Goal: Task Accomplishment & Management: Use online tool/utility

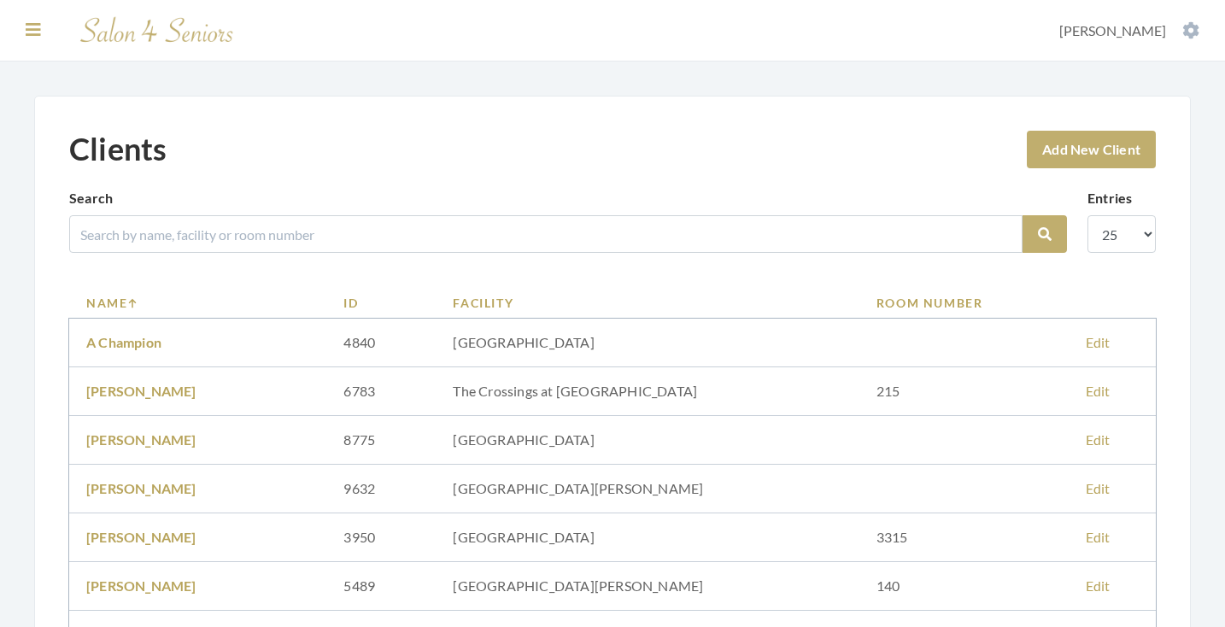
click at [31, 31] on icon at bounding box center [33, 29] width 15 height 17
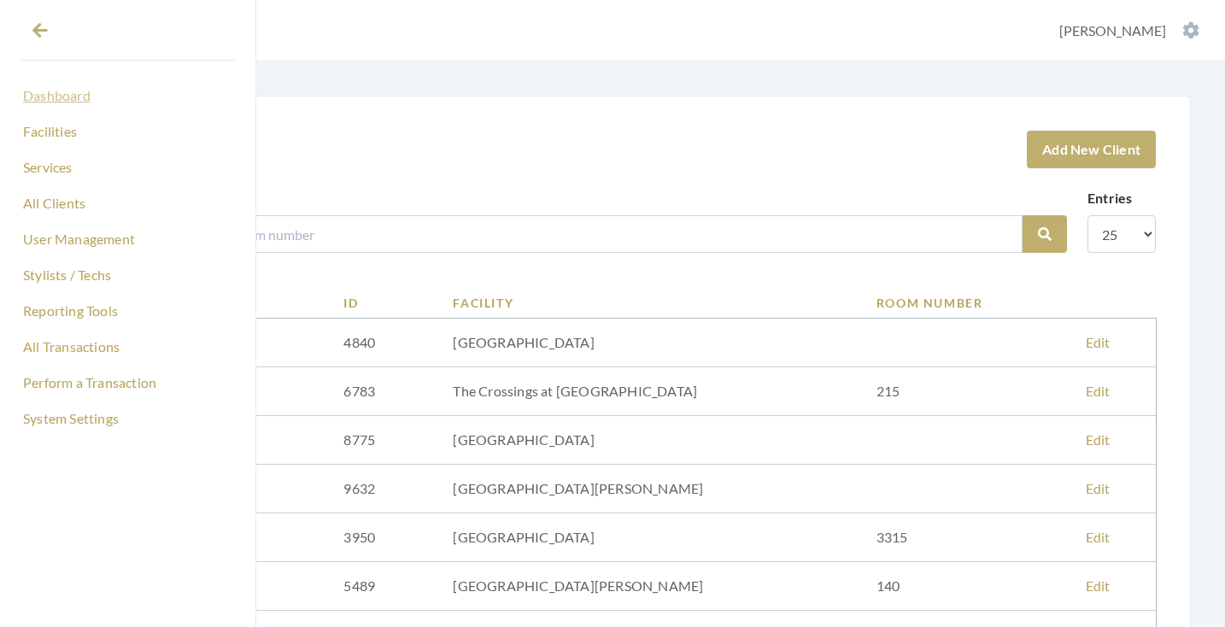
click at [50, 91] on link "Dashboard" at bounding box center [127, 95] width 214 height 29
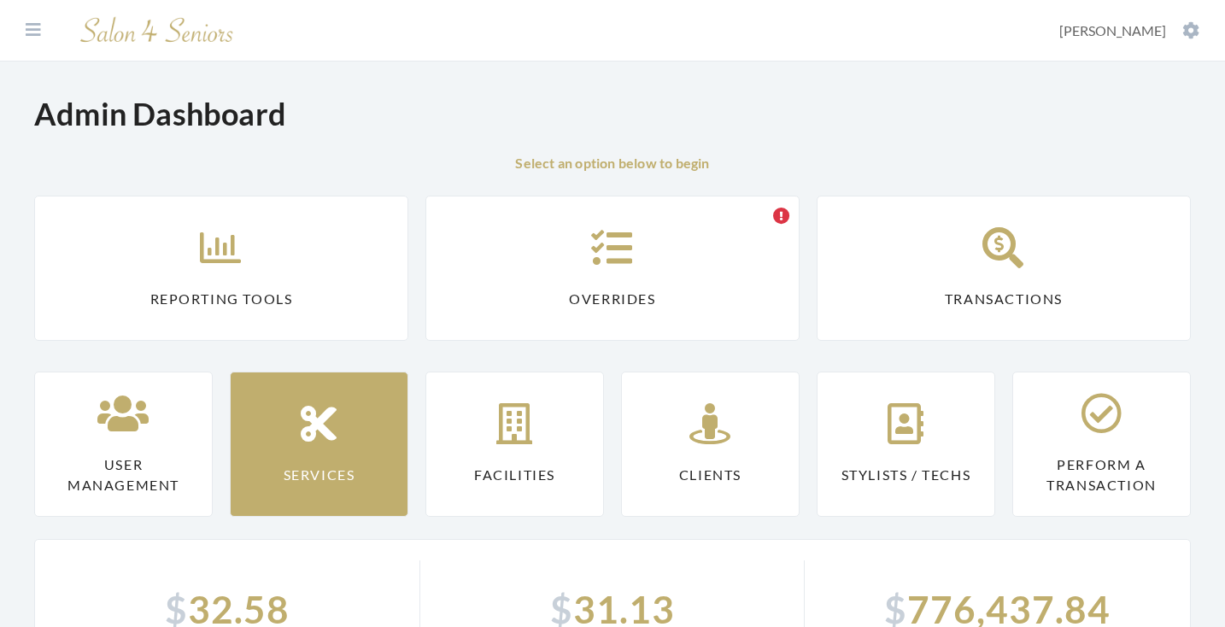
click at [282, 317] on link "Reporting Tools" at bounding box center [221, 268] width 374 height 145
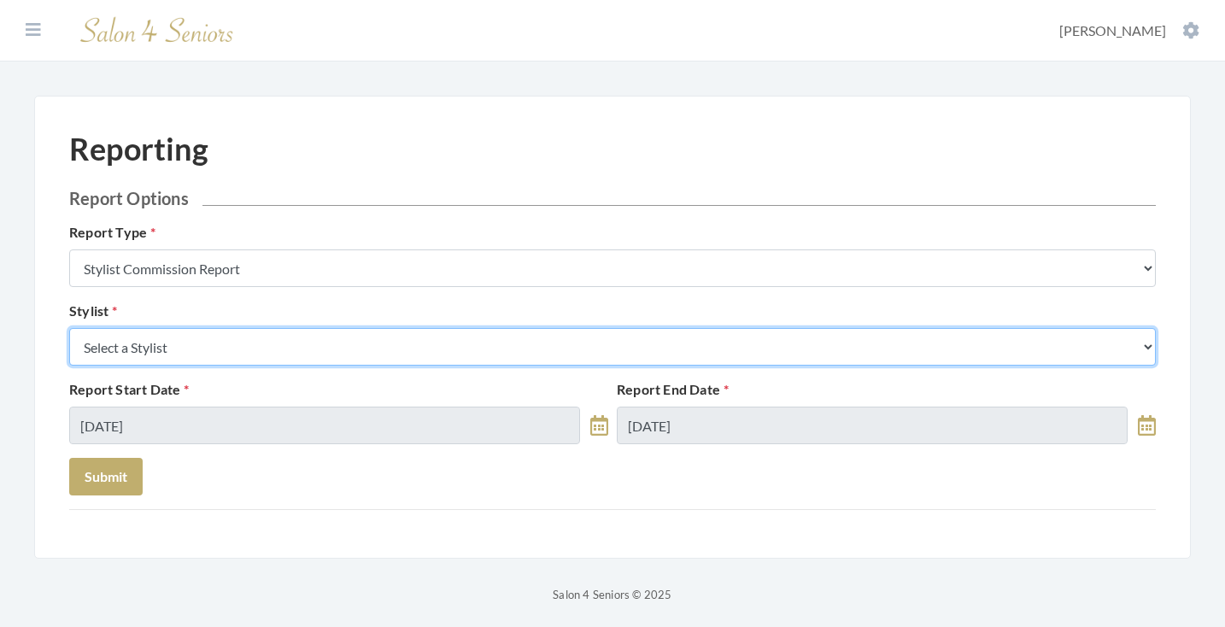
click at [305, 354] on select "Select a Stylist Alaina Krumm Alisha Teasley Anna White April Dructor Ashley Ve…" at bounding box center [612, 347] width 1086 height 38
select select "165"
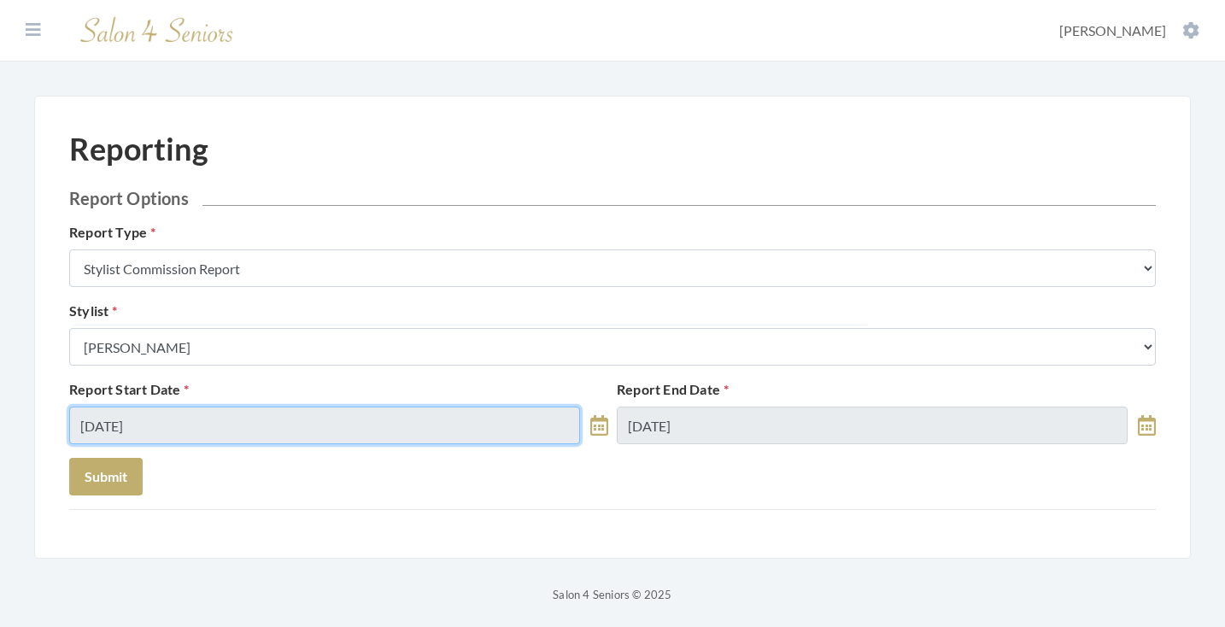
click at [190, 423] on input "08/16/2025" at bounding box center [324, 425] width 511 height 38
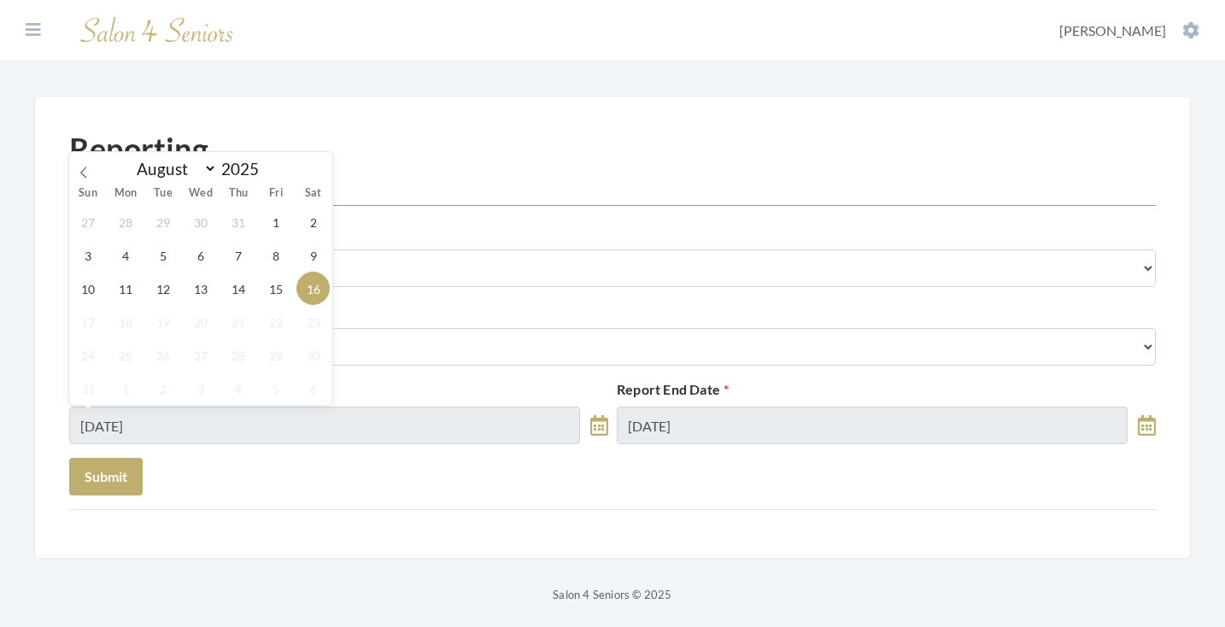
click at [204, 307] on span "20" at bounding box center [200, 321] width 33 height 33
click at [204, 294] on span "13" at bounding box center [200, 288] width 33 height 33
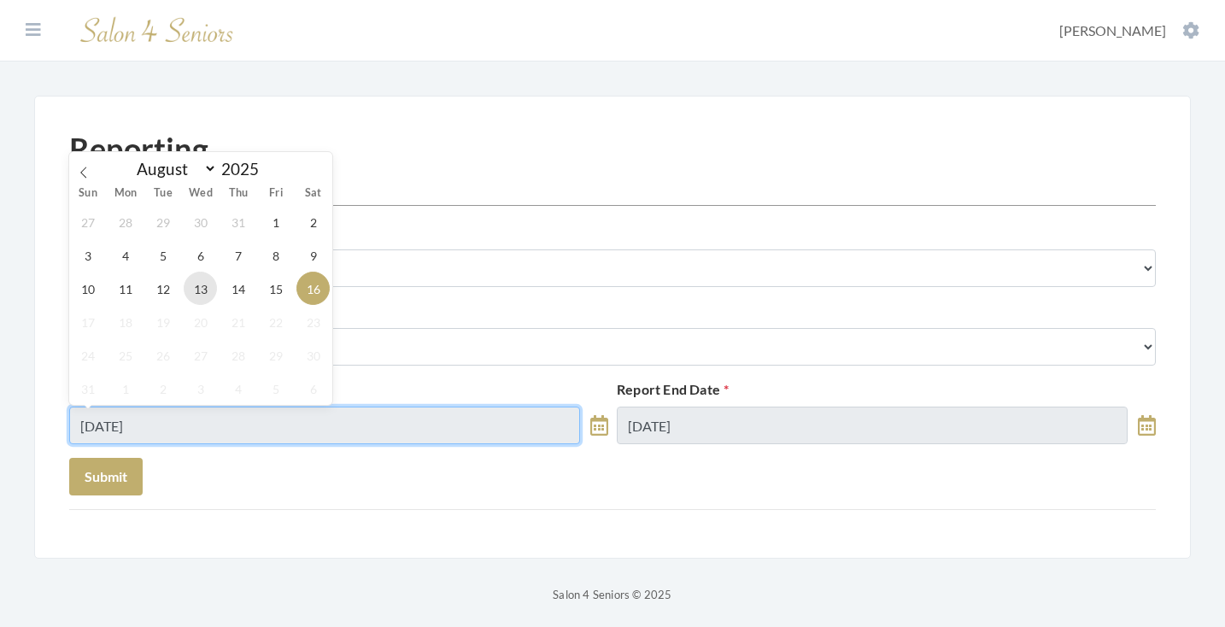
type input "[DATE]"
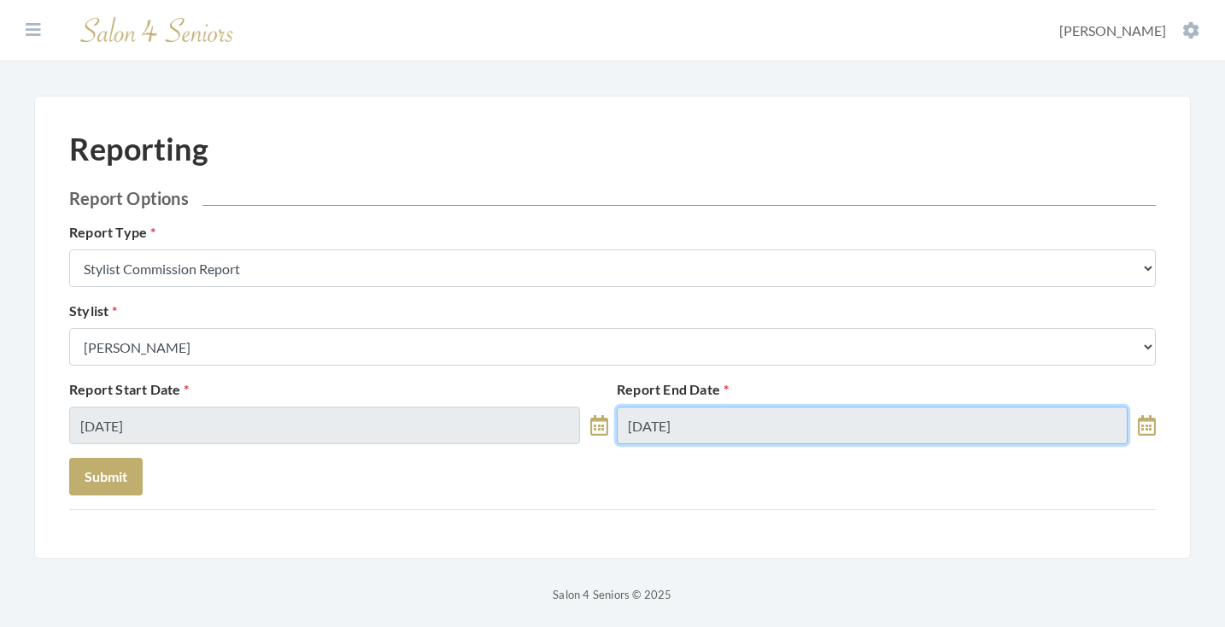
click at [704, 429] on input "08/16/2025" at bounding box center [872, 425] width 511 height 38
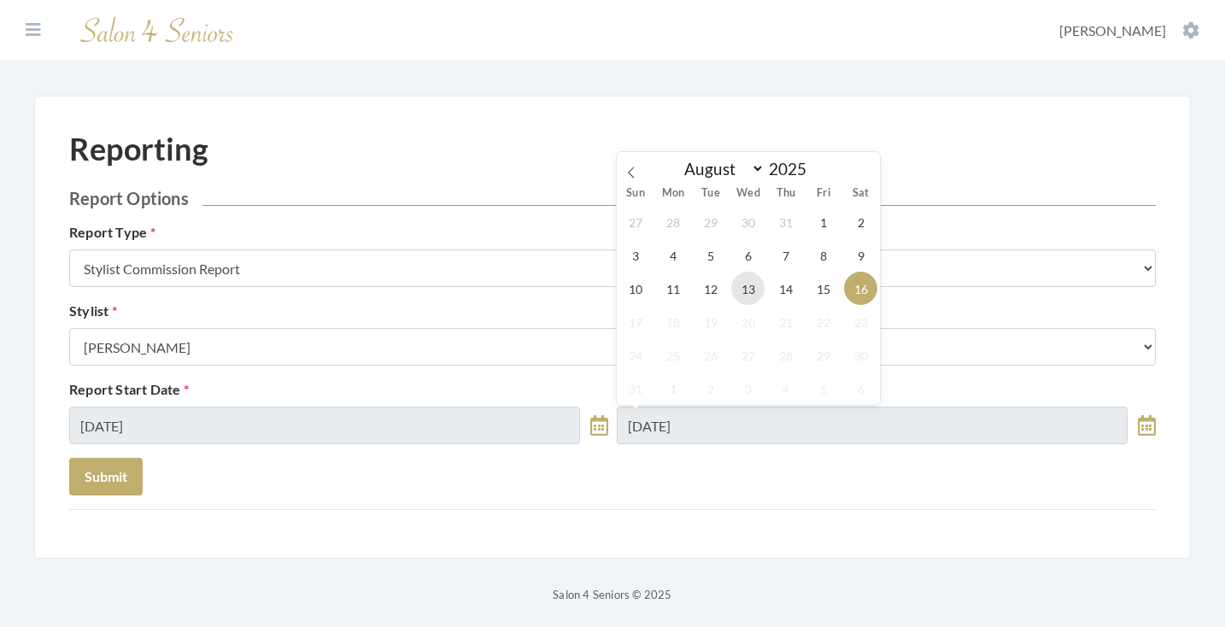
click at [752, 288] on span "13" at bounding box center [747, 288] width 33 height 33
type input "[DATE]"
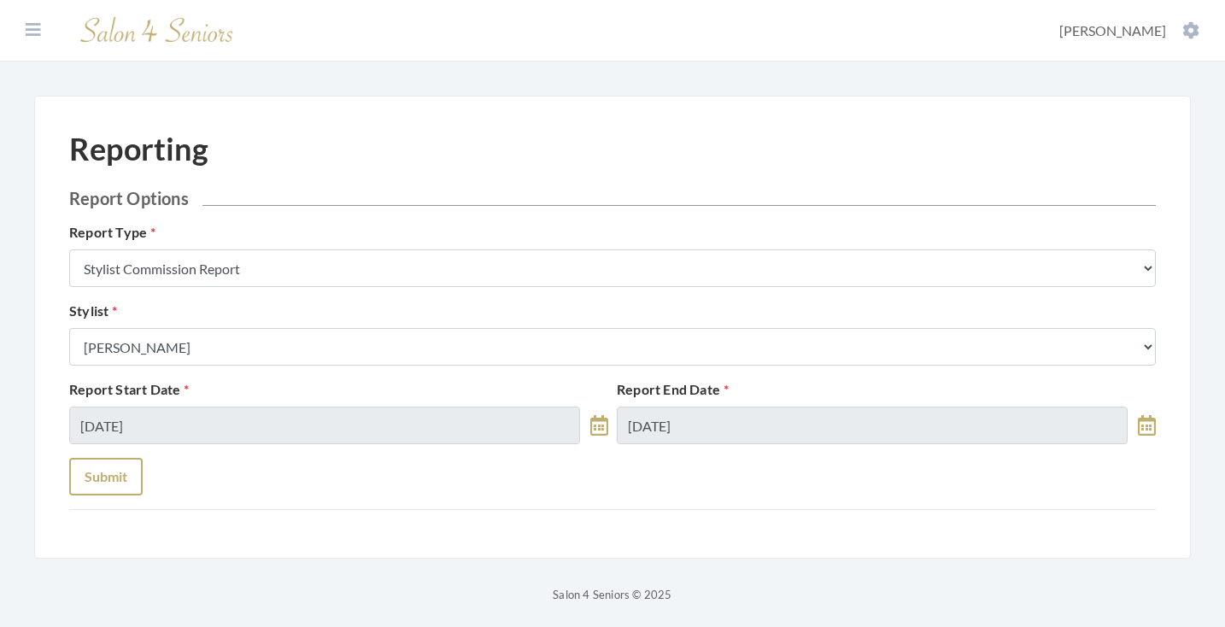
click at [97, 471] on button "Submit" at bounding box center [105, 477] width 73 height 38
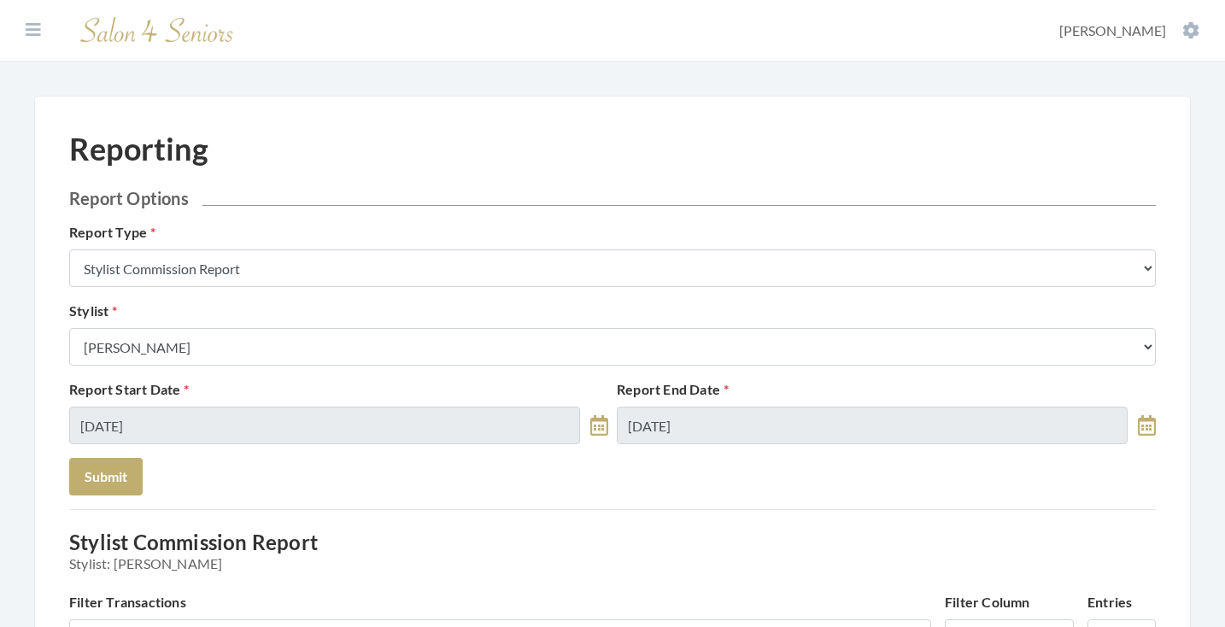
scroll to position [23, 0]
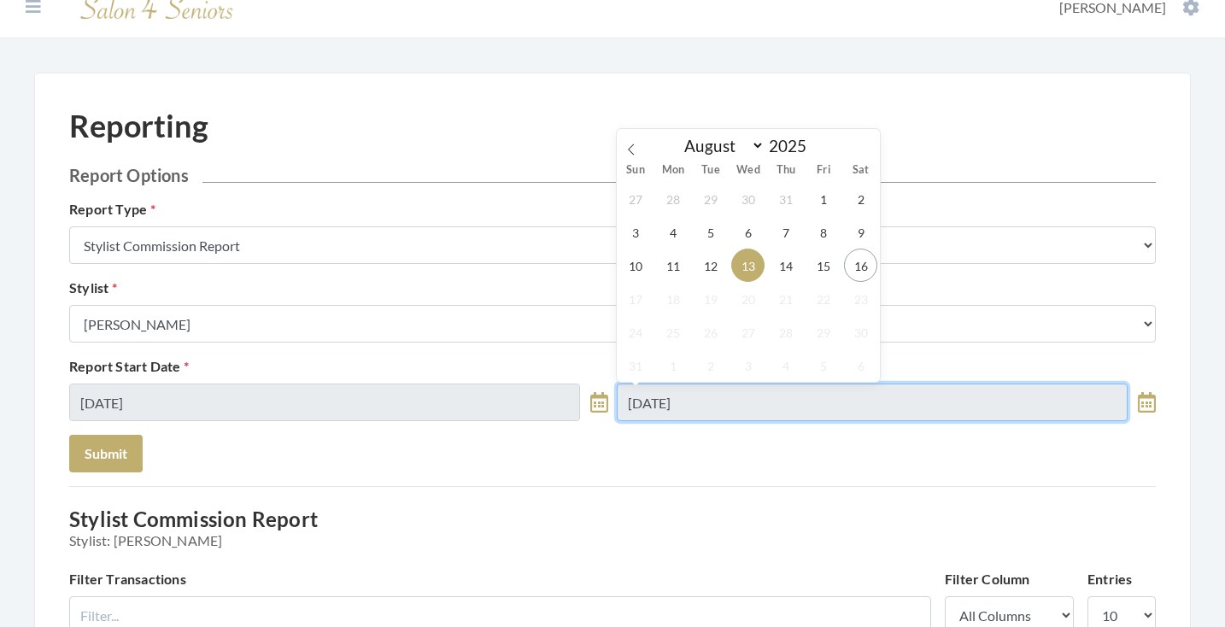
click at [664, 402] on input "08/13/2025" at bounding box center [872, 402] width 511 height 38
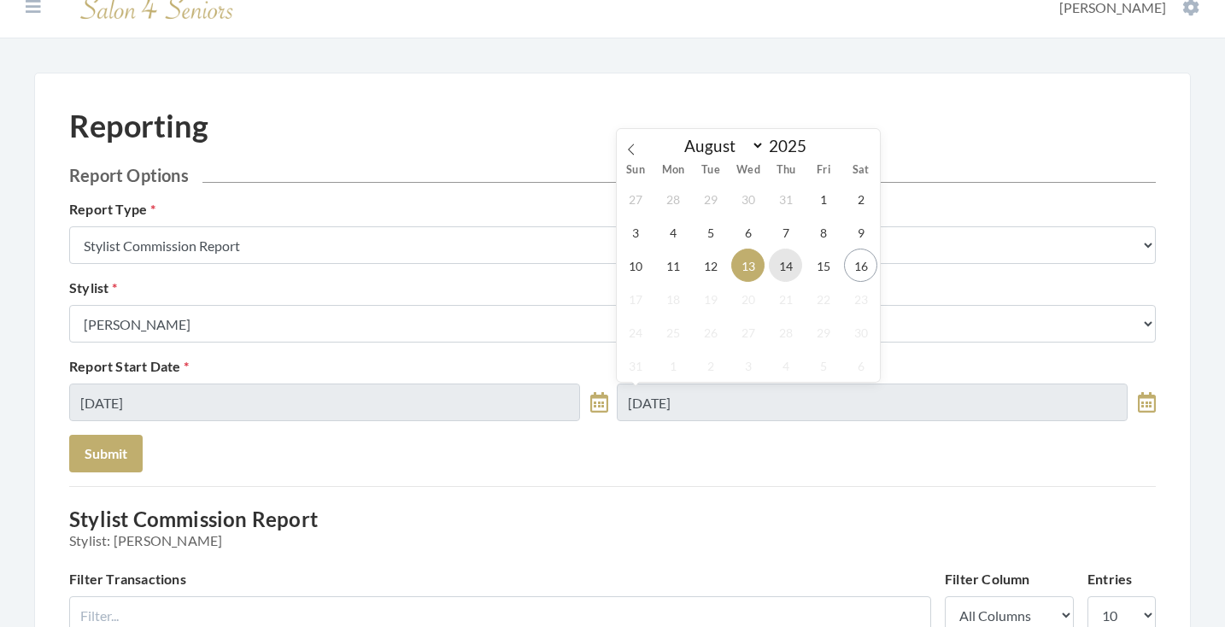
click at [780, 268] on span "14" at bounding box center [785, 265] width 33 height 33
type input "[DATE]"
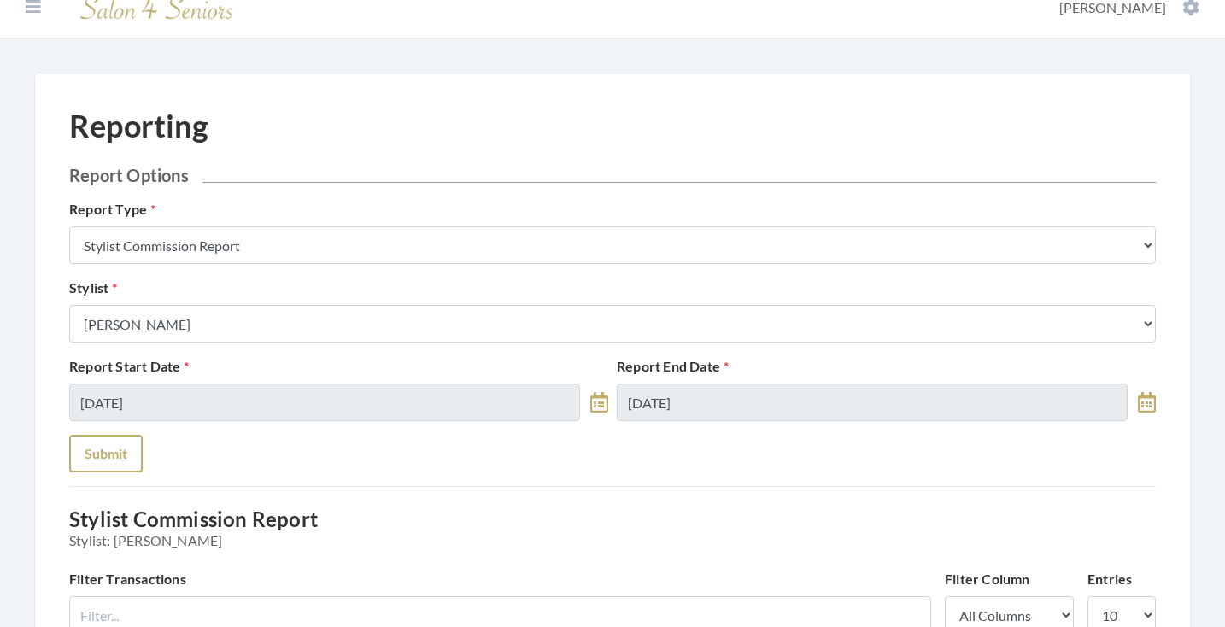
click at [112, 448] on button "Submit" at bounding box center [105, 454] width 73 height 38
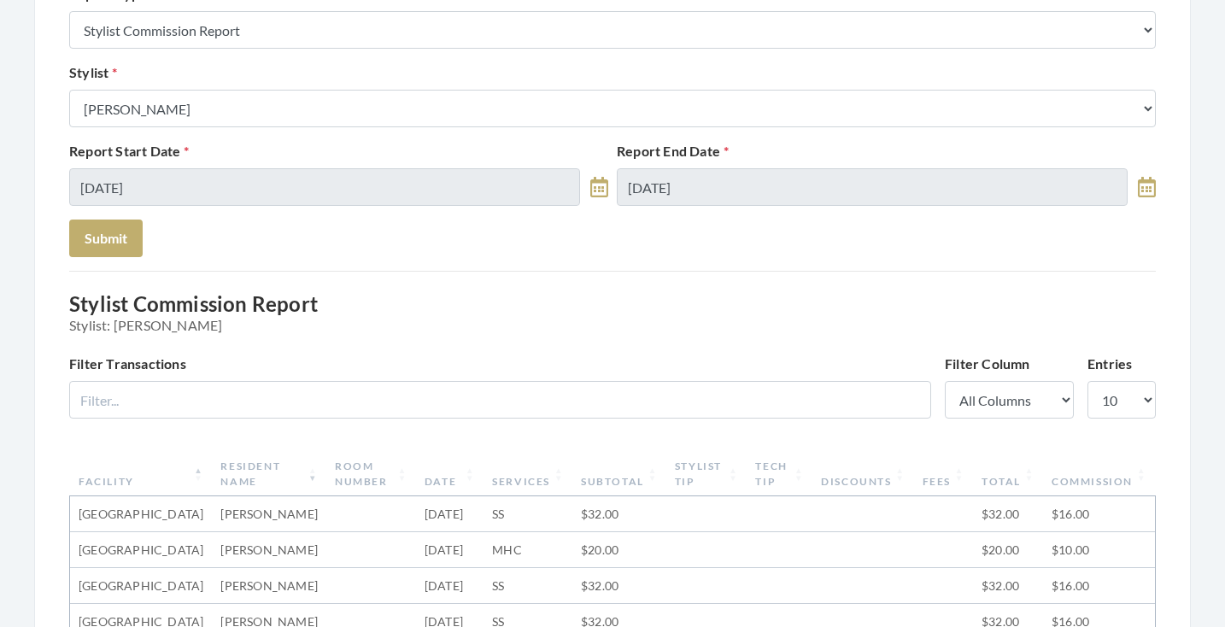
scroll to position [221, 0]
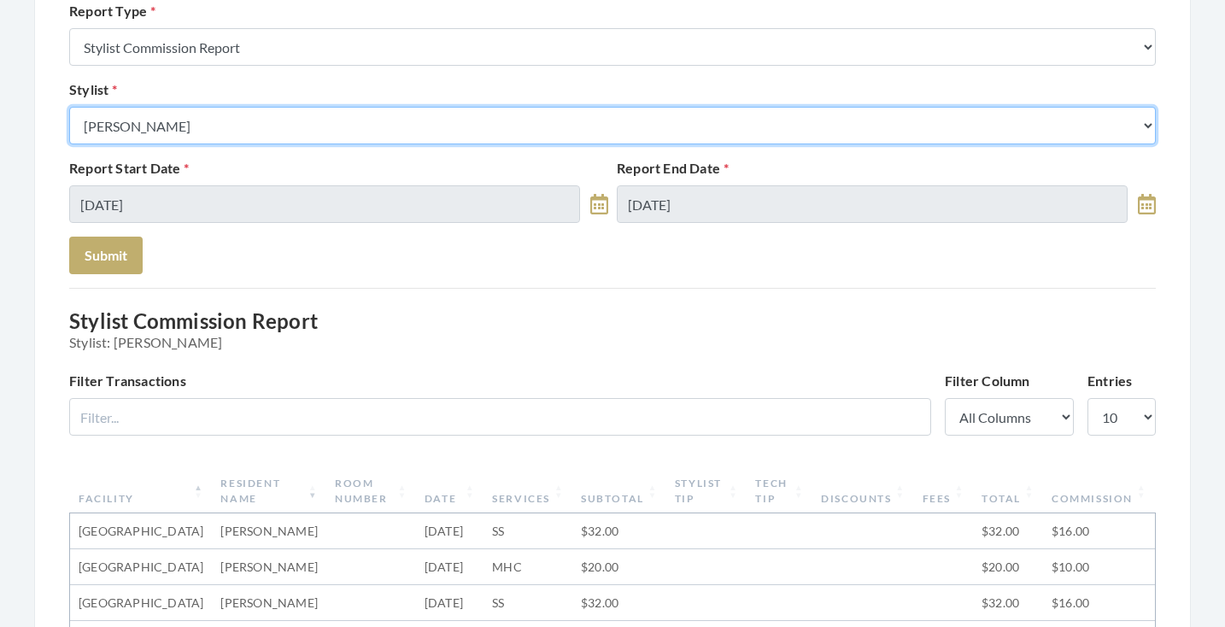
select select "181"
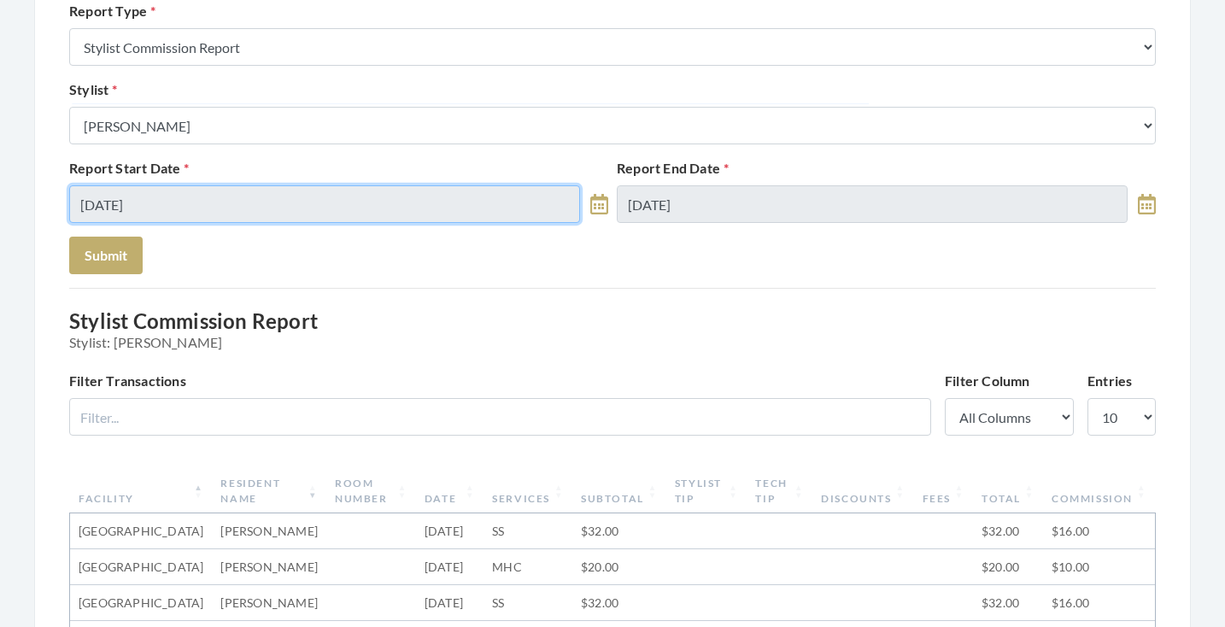
click at [229, 208] on input "[DATE]" at bounding box center [324, 204] width 511 height 38
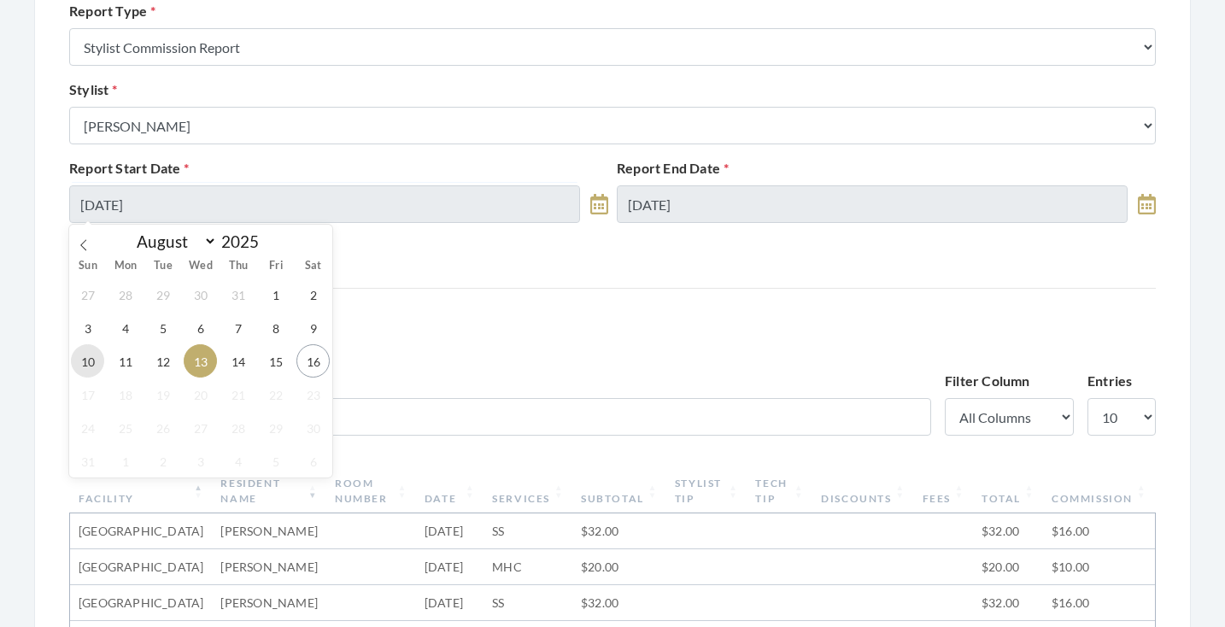
click at [96, 366] on span "10" at bounding box center [87, 360] width 33 height 33
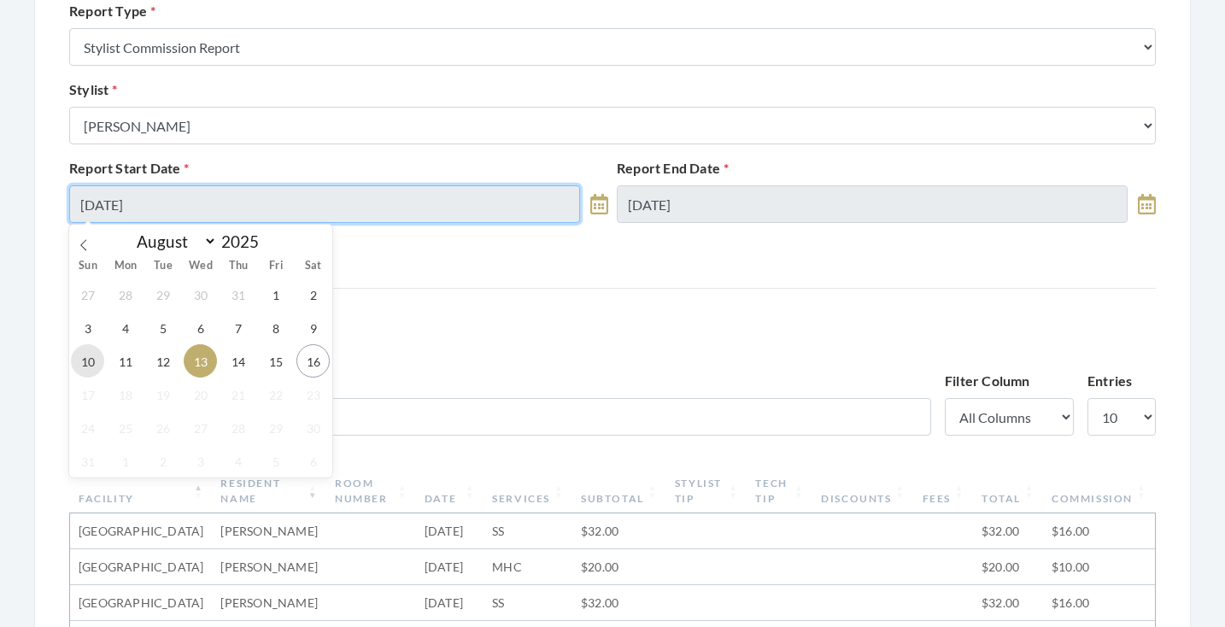
type input "[DATE]"
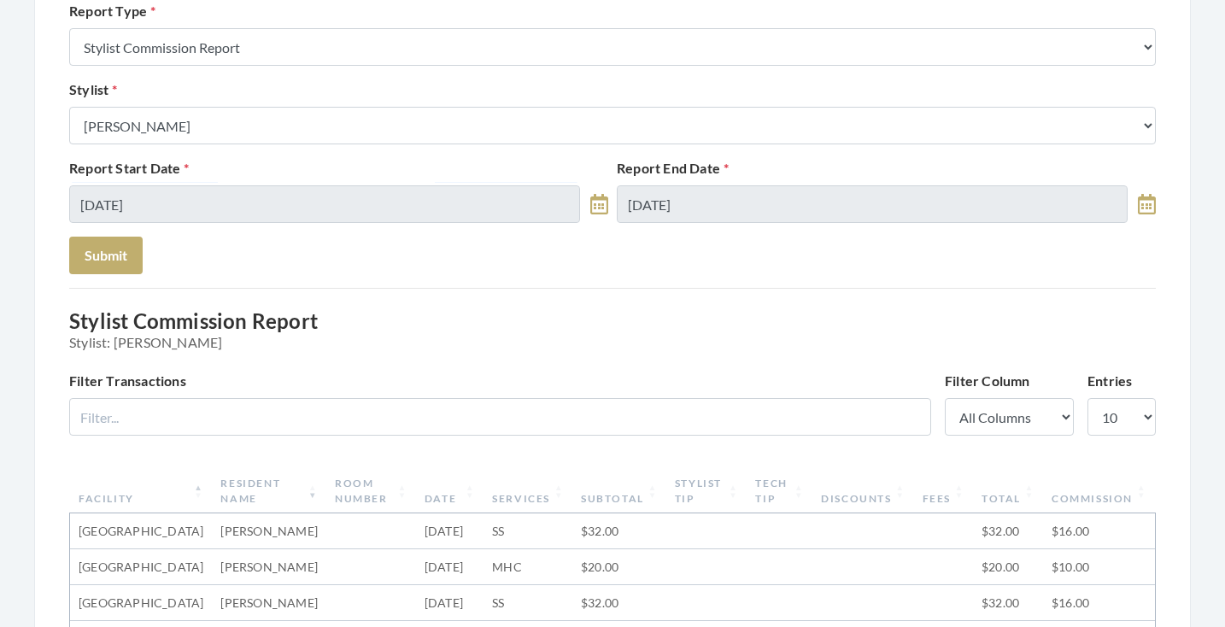
click at [116, 275] on div "Reporting Report Options Report Type Stylist Commission Report Tech Payroll Rep…" at bounding box center [612, 606] width 1086 height 1394
click at [131, 254] on button "Submit" at bounding box center [105, 256] width 73 height 38
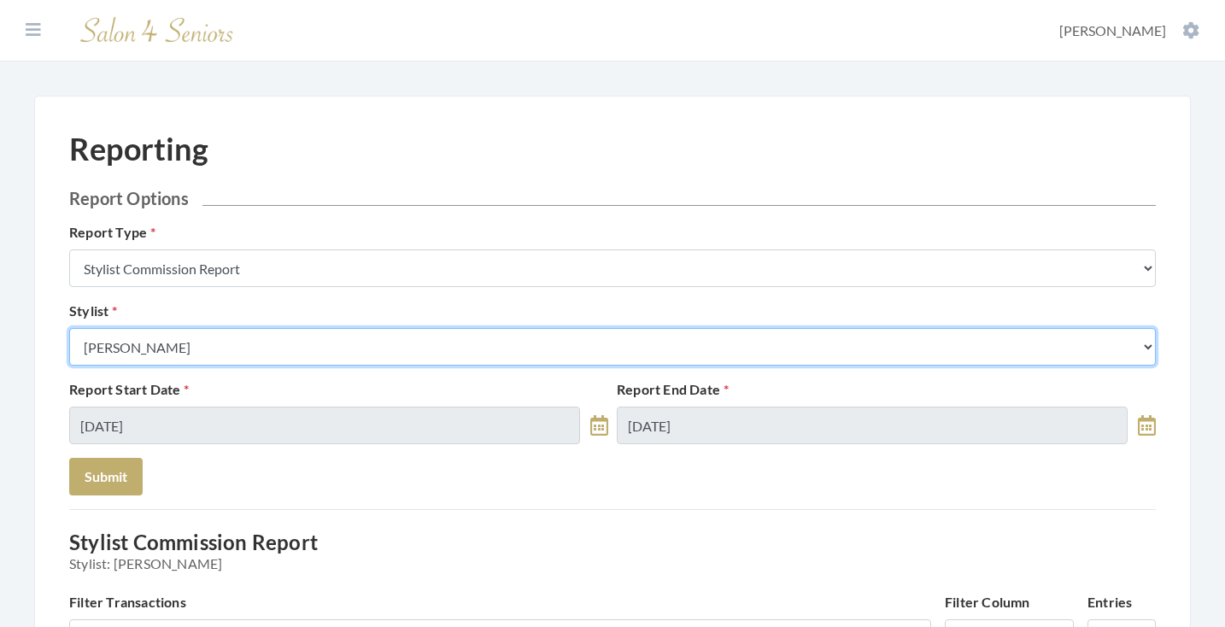
select select "182"
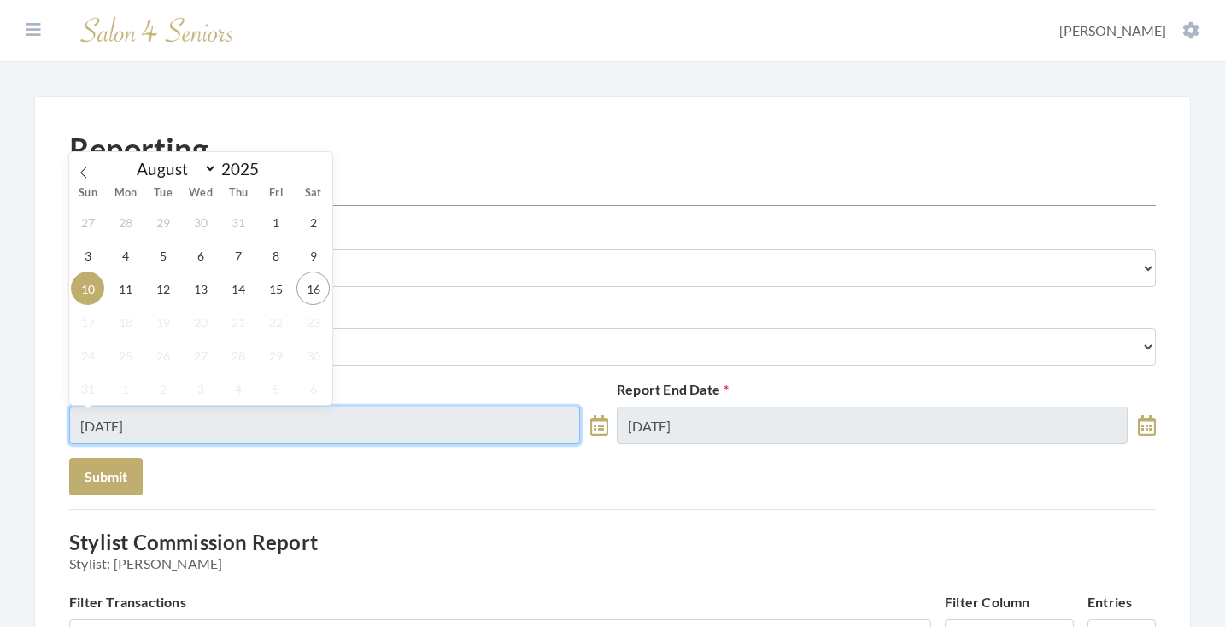
click at [194, 424] on input "08/10/2025" at bounding box center [324, 425] width 511 height 38
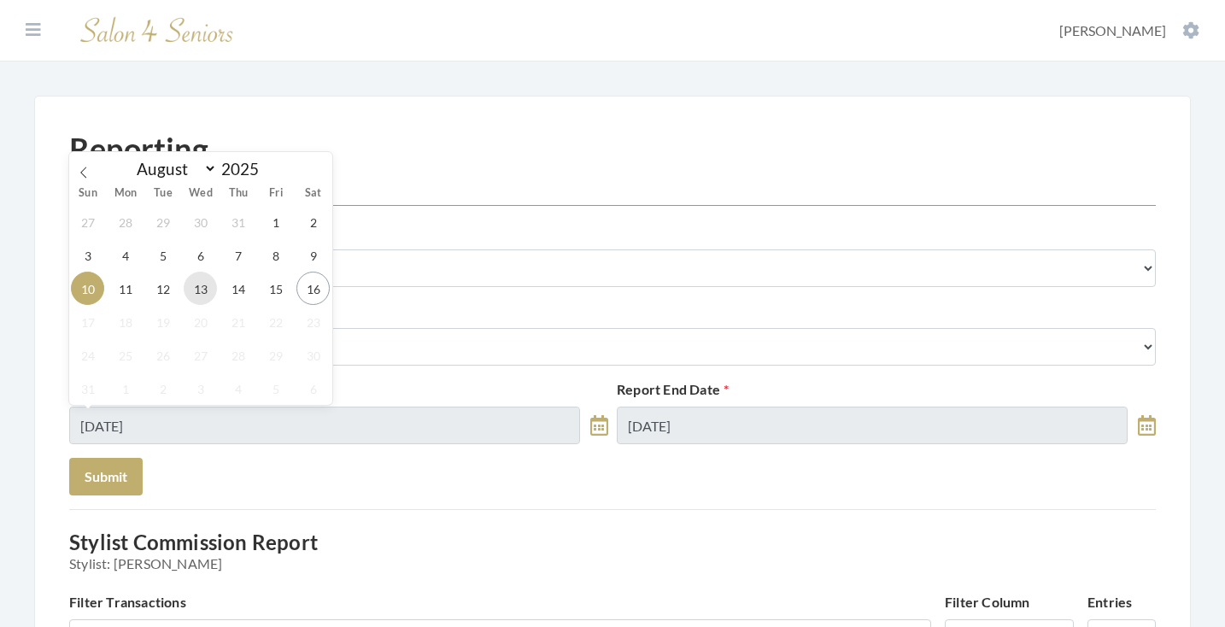
click at [190, 294] on span "13" at bounding box center [200, 288] width 33 height 33
type input "08/13/2025"
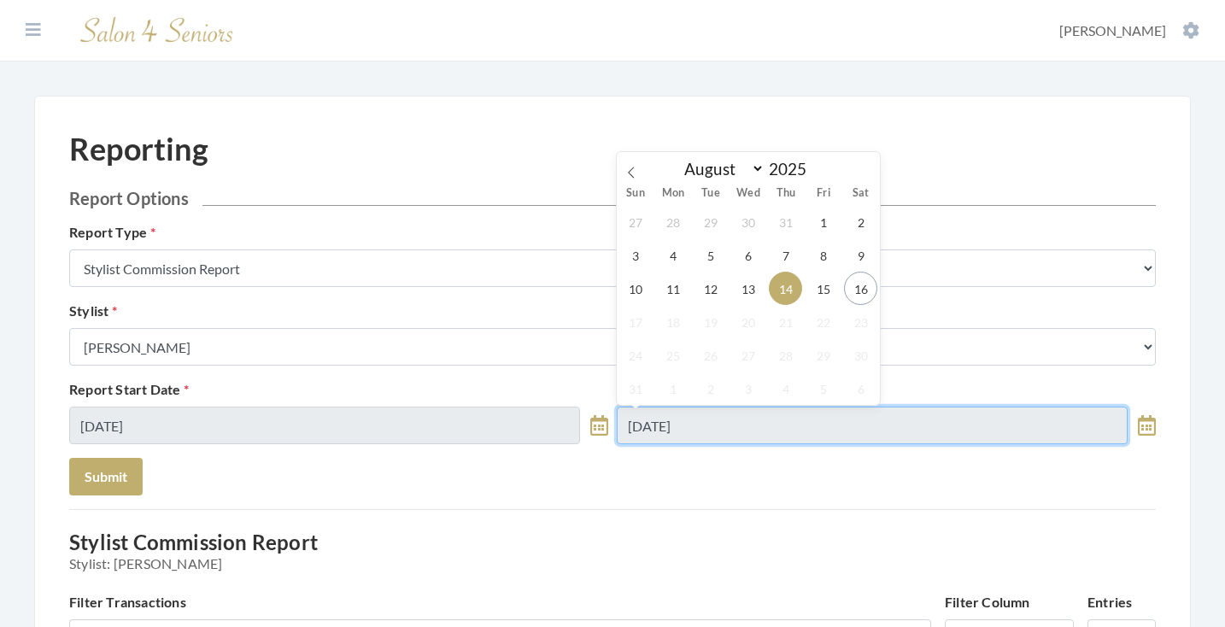
click at [648, 421] on input "[DATE]" at bounding box center [872, 425] width 511 height 38
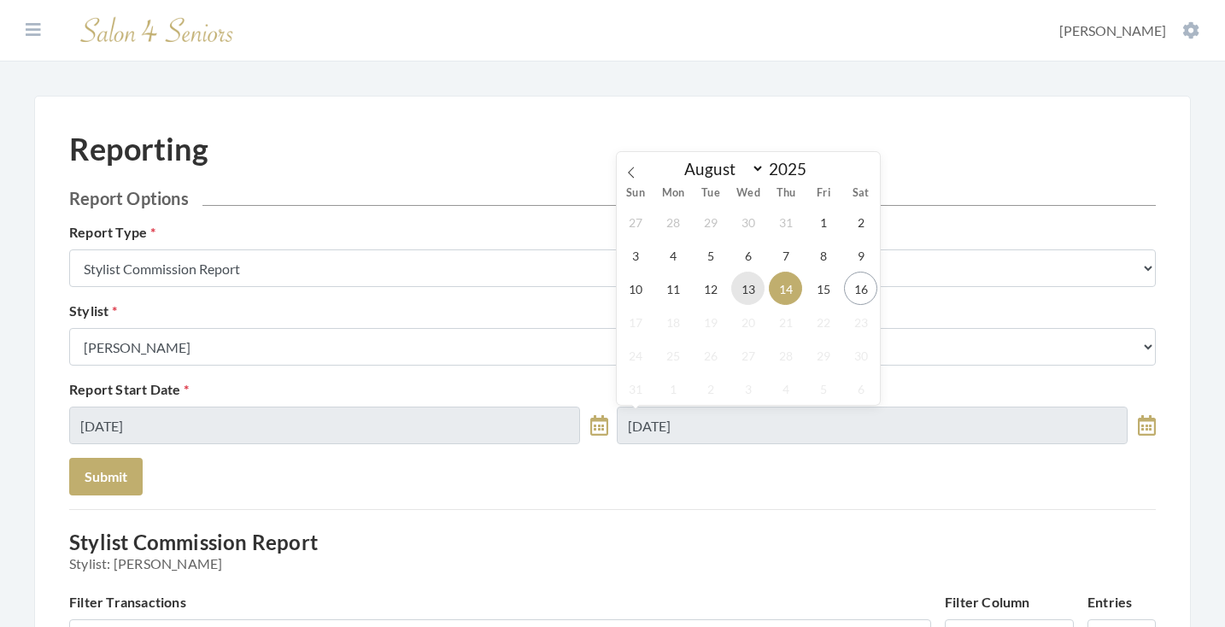
click at [746, 296] on span "13" at bounding box center [747, 288] width 33 height 33
type input "08/13/2025"
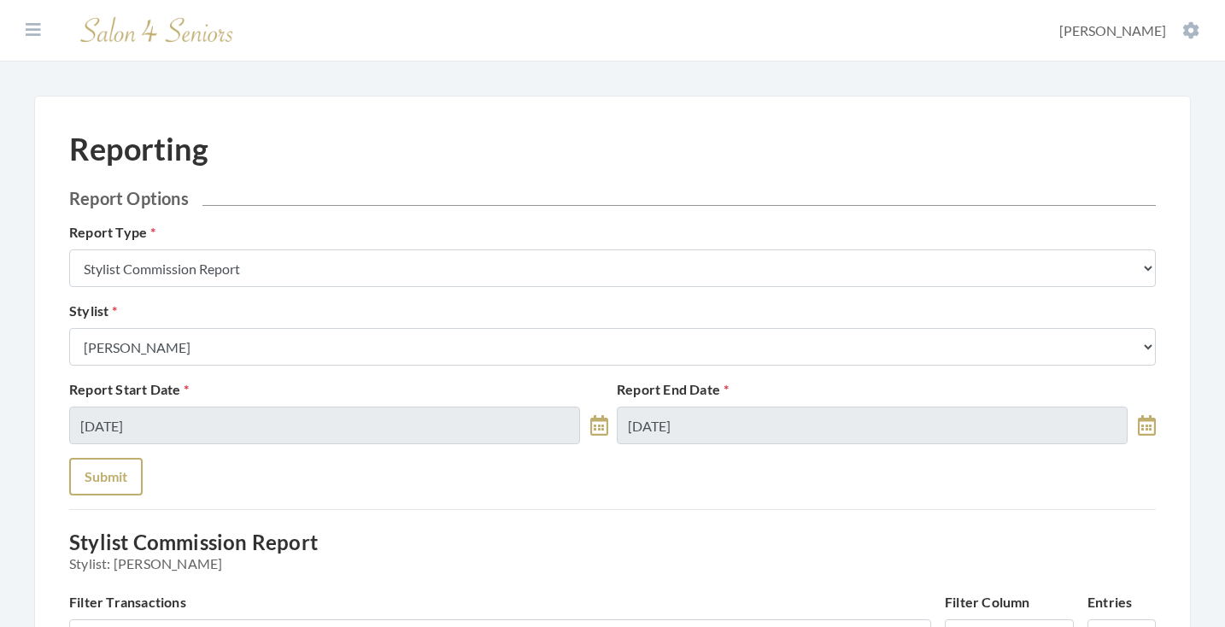
click at [87, 480] on button "Submit" at bounding box center [105, 477] width 73 height 38
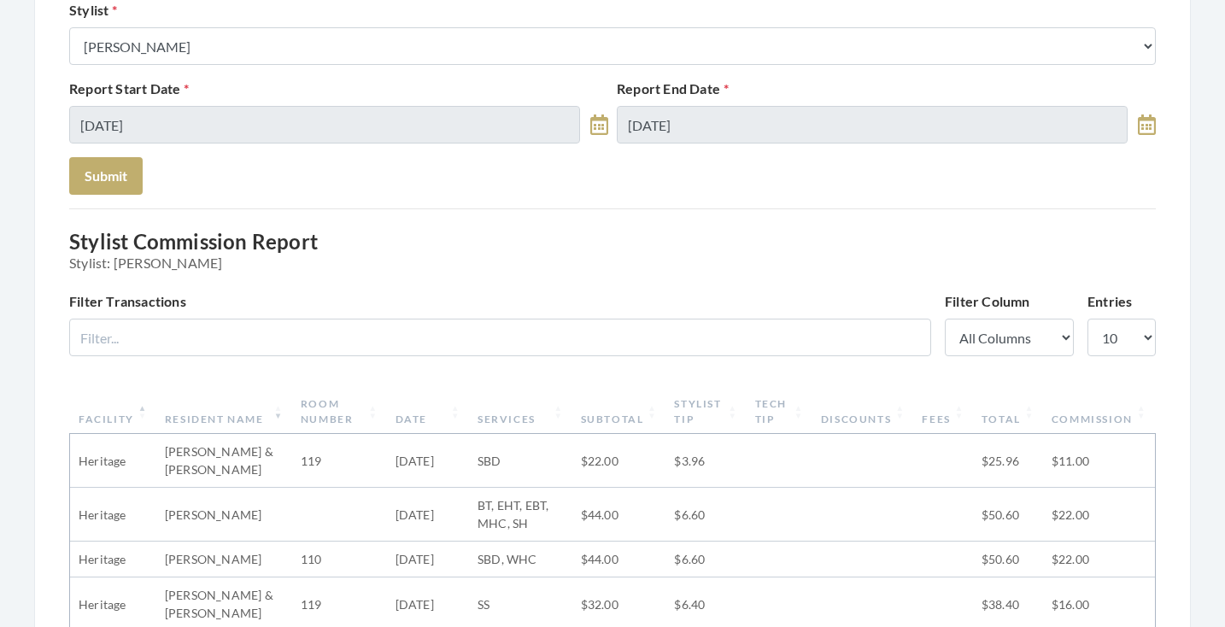
scroll to position [258, 0]
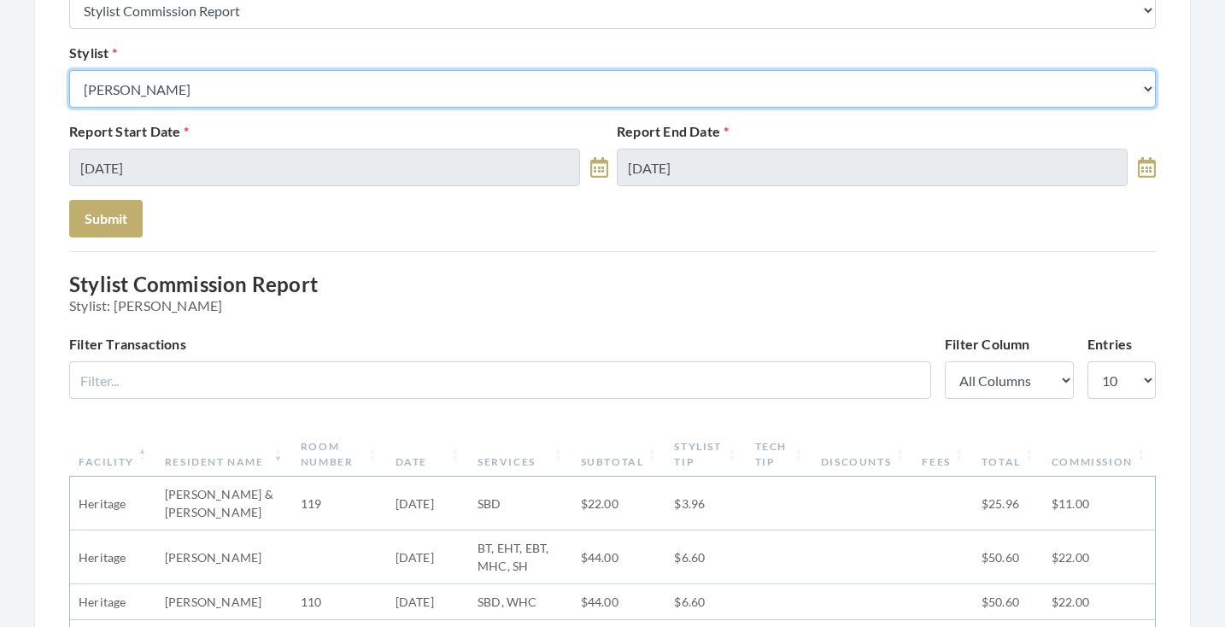
select select "147"
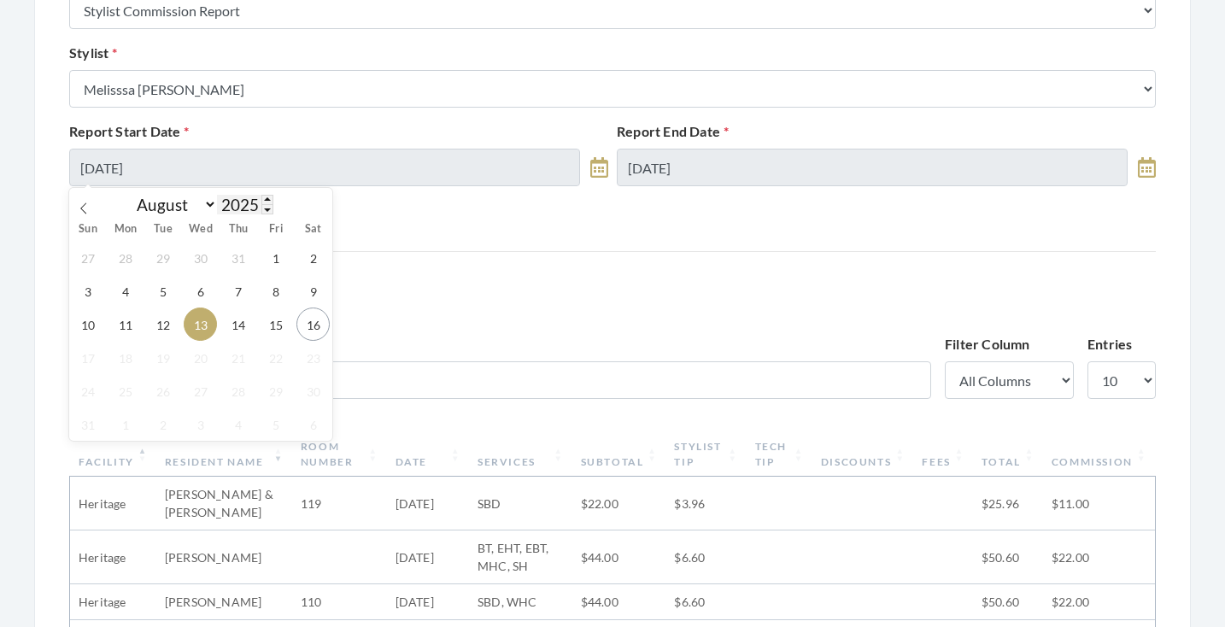
click at [229, 181] on input "[DATE]" at bounding box center [324, 168] width 511 height 38
click at [232, 319] on span "14" at bounding box center [237, 323] width 33 height 33
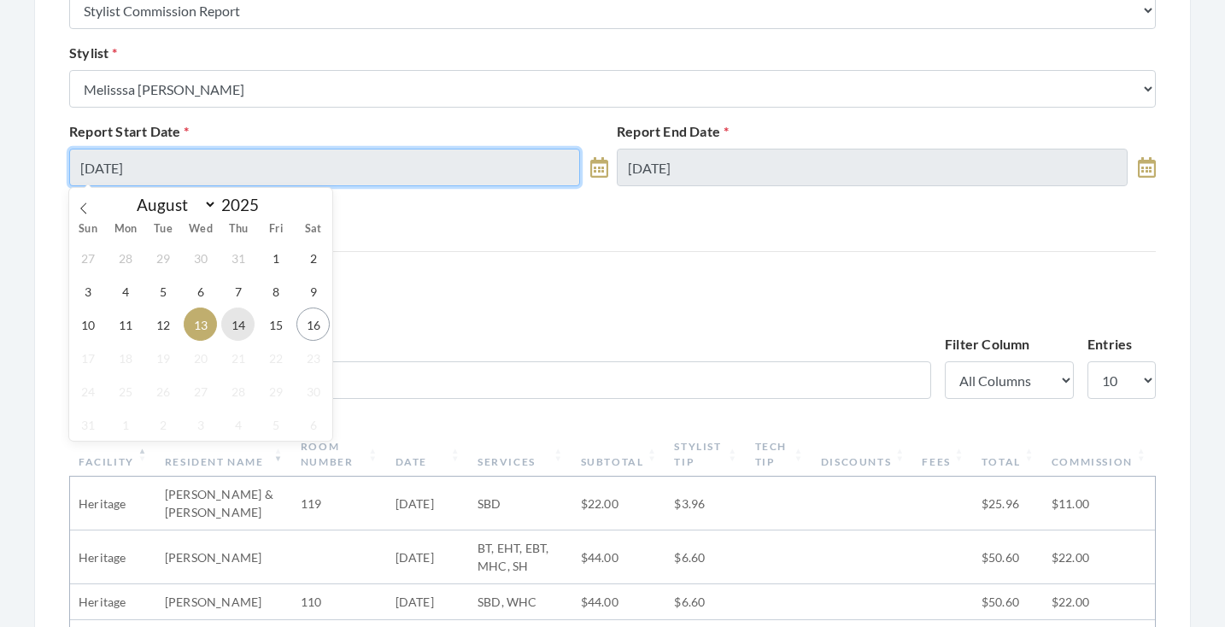
type input "[DATE]"
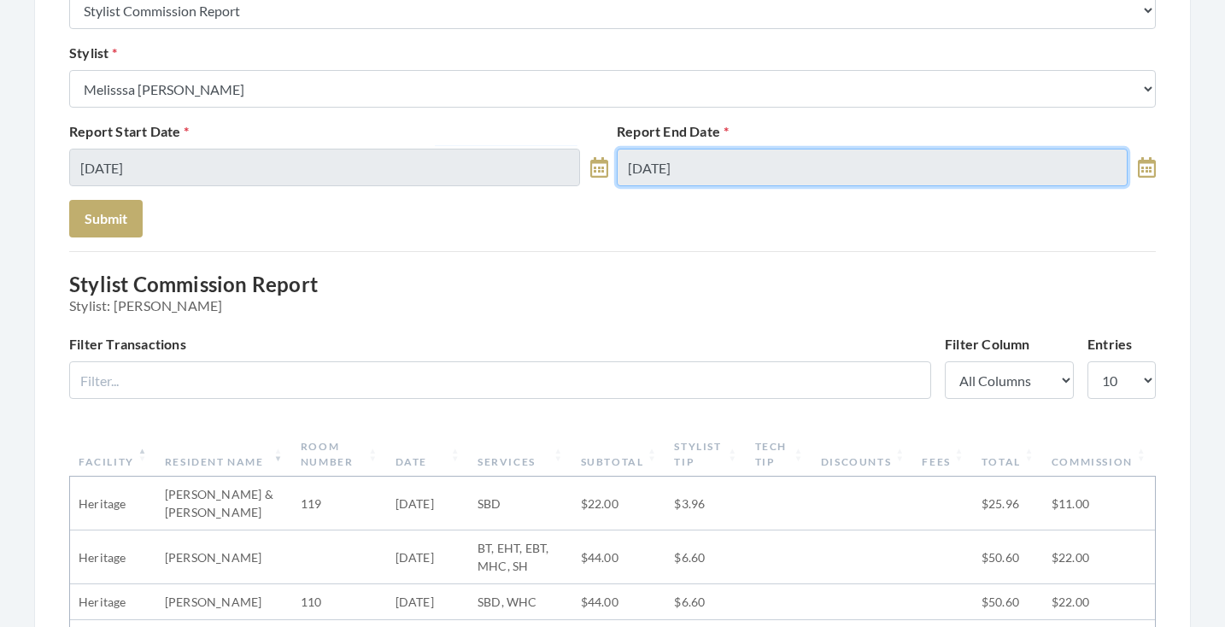
click at [648, 174] on input "08/13/2025" at bounding box center [872, 168] width 511 height 38
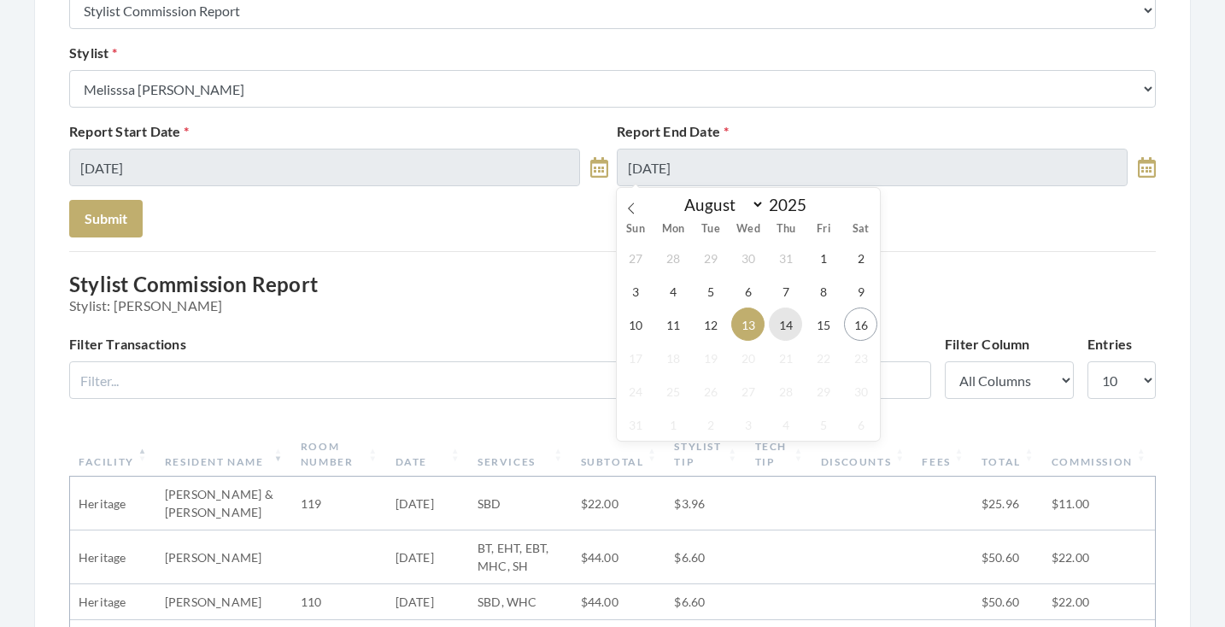
click at [786, 330] on span "14" at bounding box center [785, 323] width 33 height 33
type input "[DATE]"
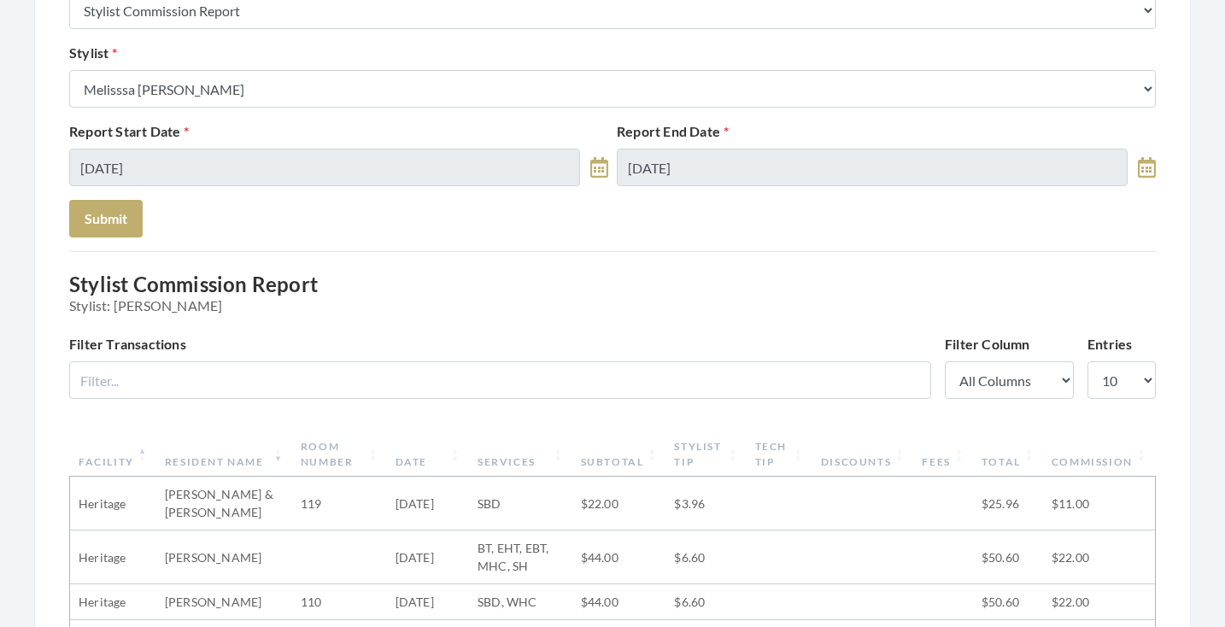
click at [145, 216] on form "Report Options Report Type Stylist Commission Report Tech Payroll Report Facili…" at bounding box center [612, 83] width 1086 height 307
click at [126, 216] on button "Submit" at bounding box center [105, 219] width 73 height 38
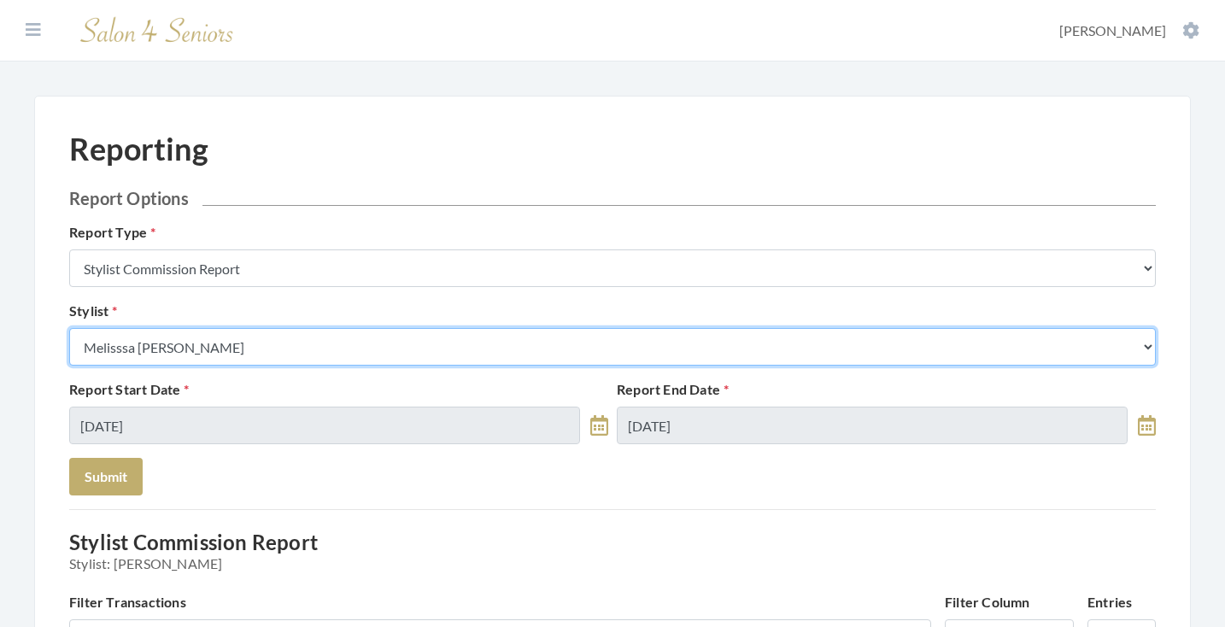
select select "19"
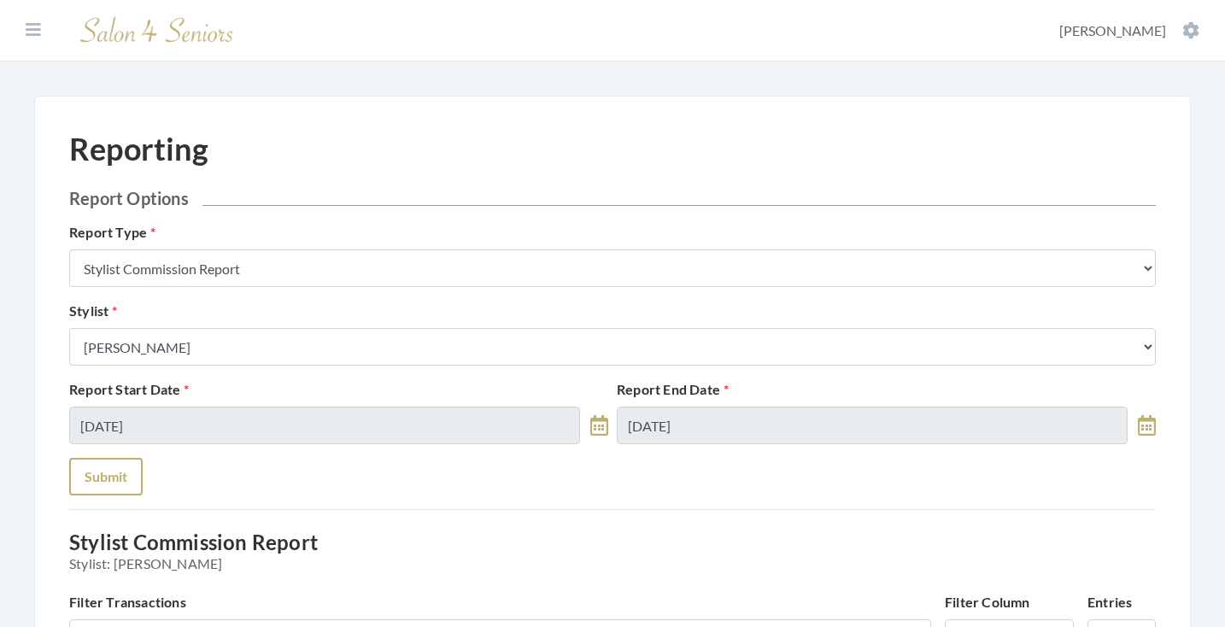
click at [110, 484] on button "Submit" at bounding box center [105, 477] width 73 height 38
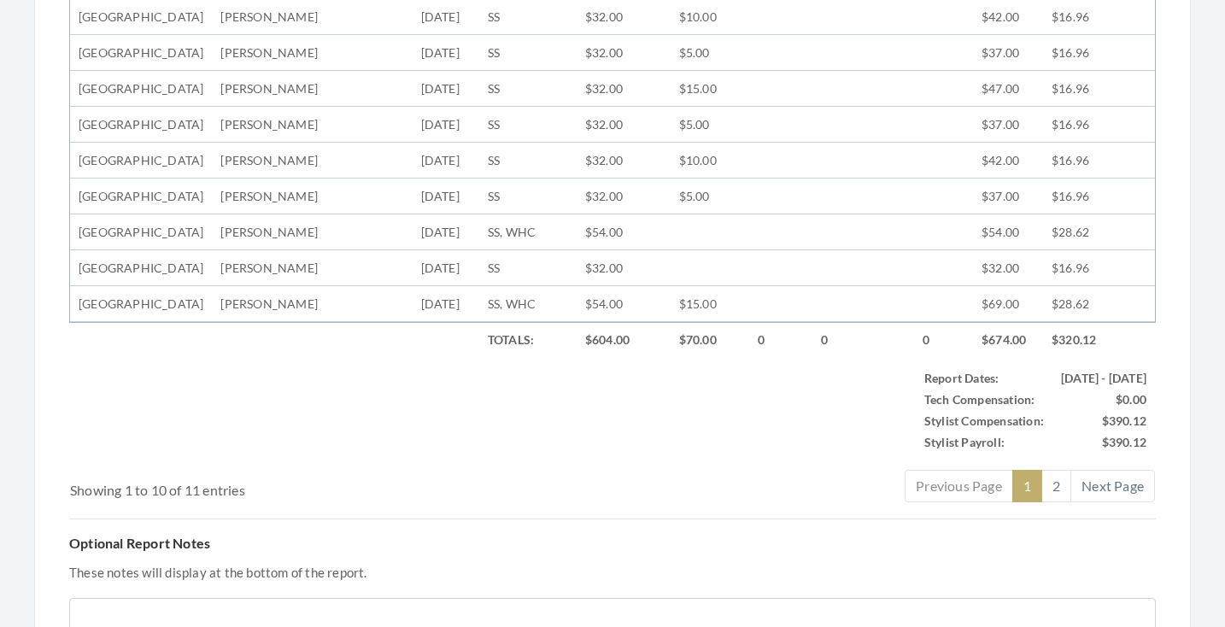
scroll to position [774, 0]
click at [1052, 500] on link "2" at bounding box center [1056, 483] width 30 height 32
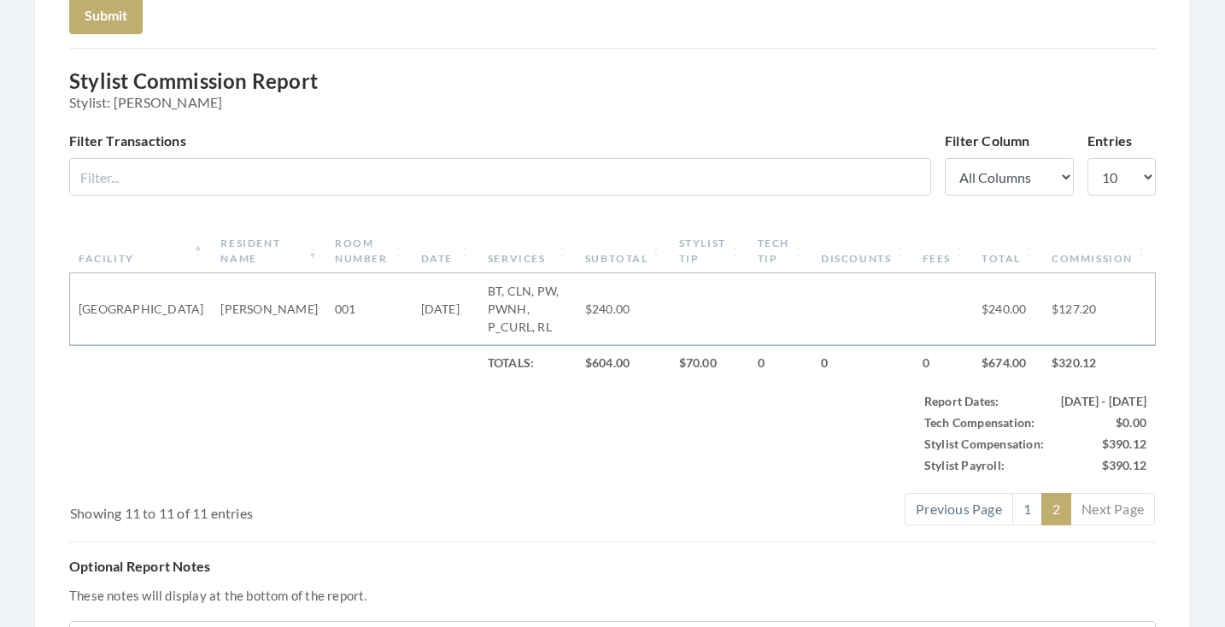
scroll to position [468, 0]
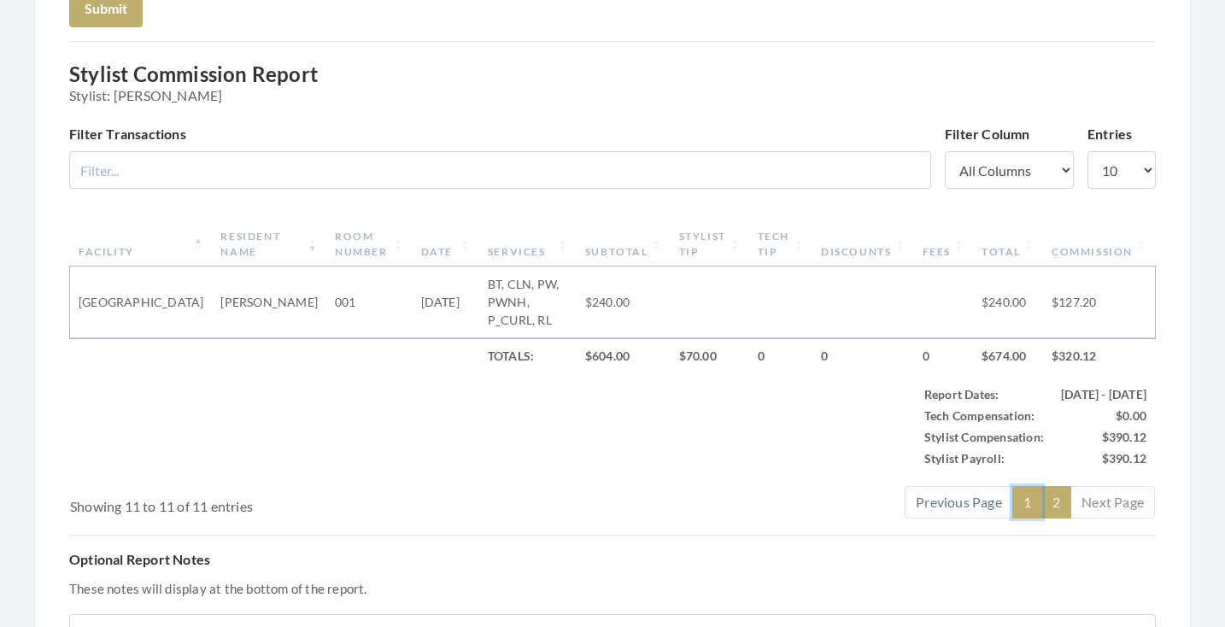
click at [1021, 488] on link "1" at bounding box center [1027, 502] width 30 height 32
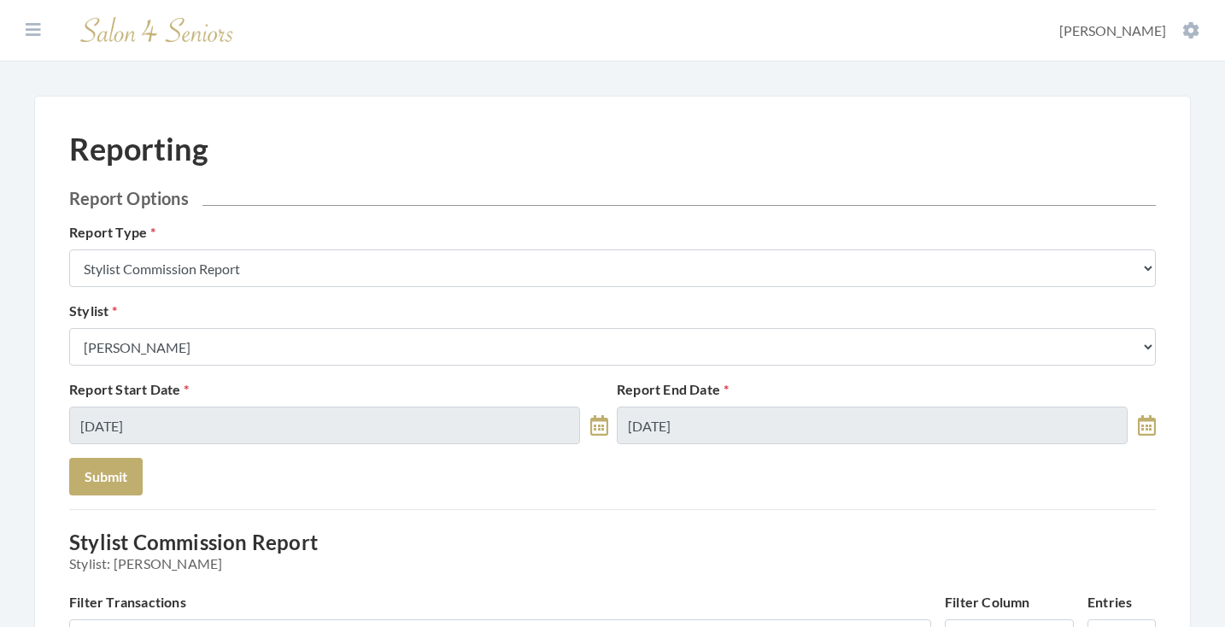
scroll to position [0, 0]
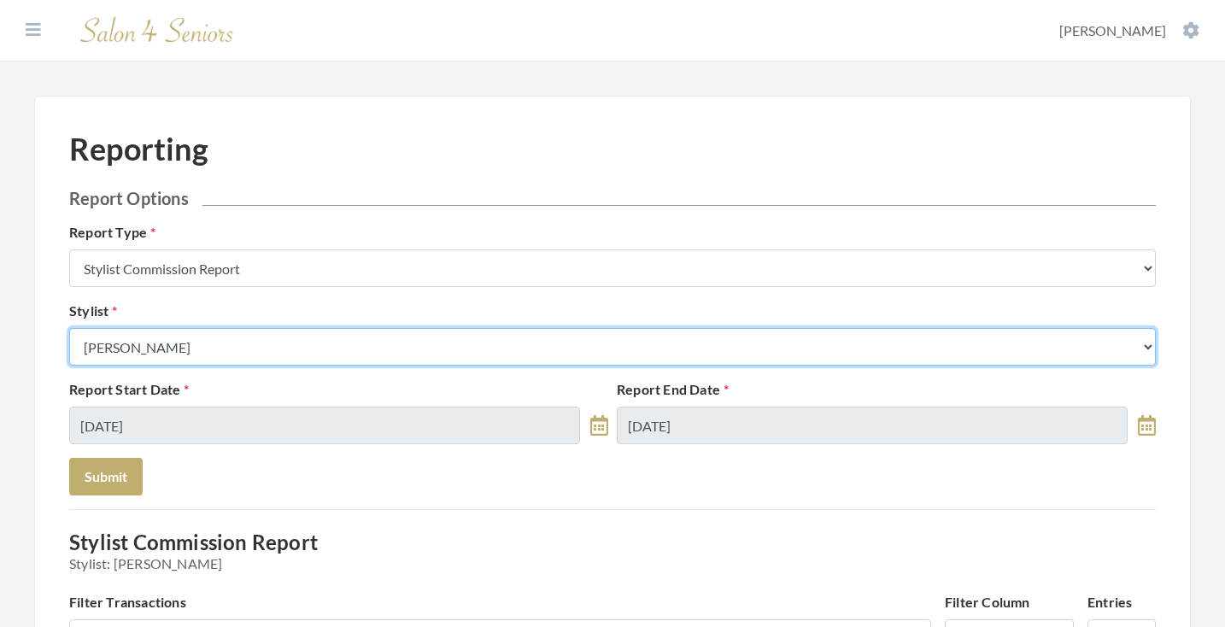
select select "44"
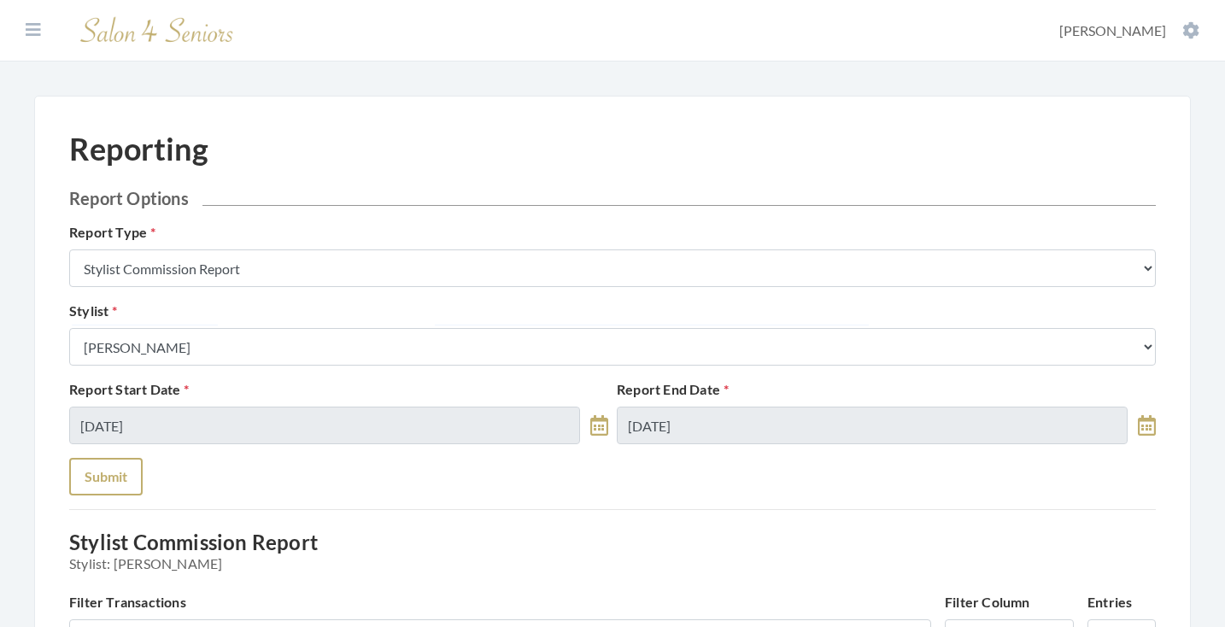
click at [124, 474] on button "Submit" at bounding box center [105, 477] width 73 height 38
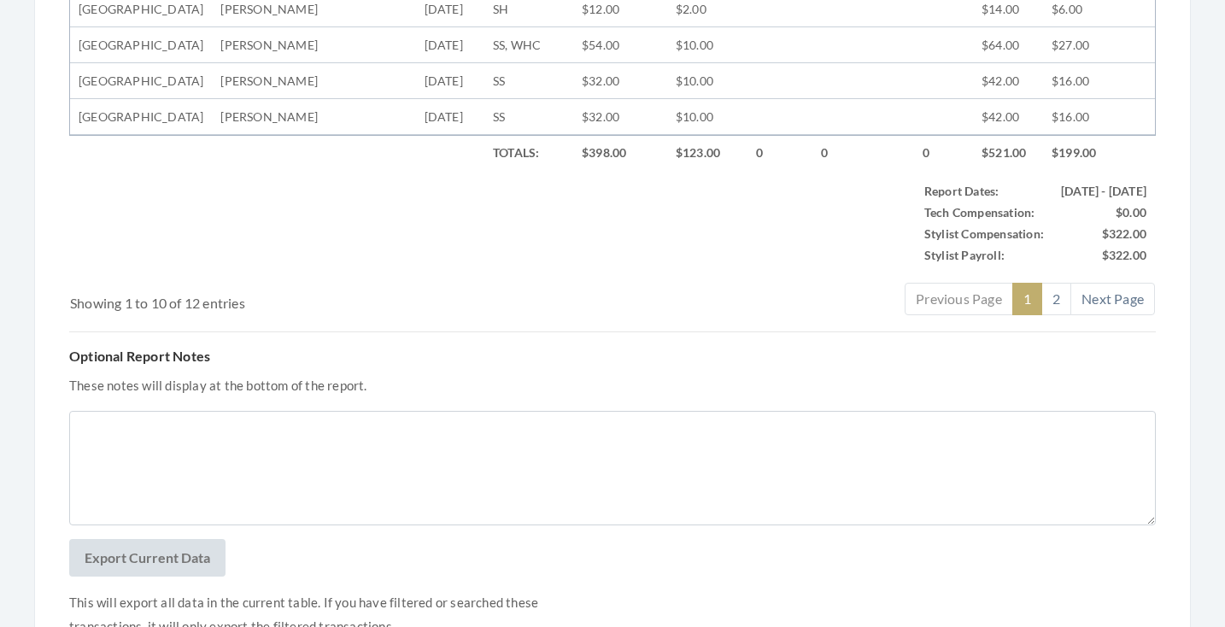
scroll to position [1016, 0]
